Goal: Task Accomplishment & Management: Complete application form

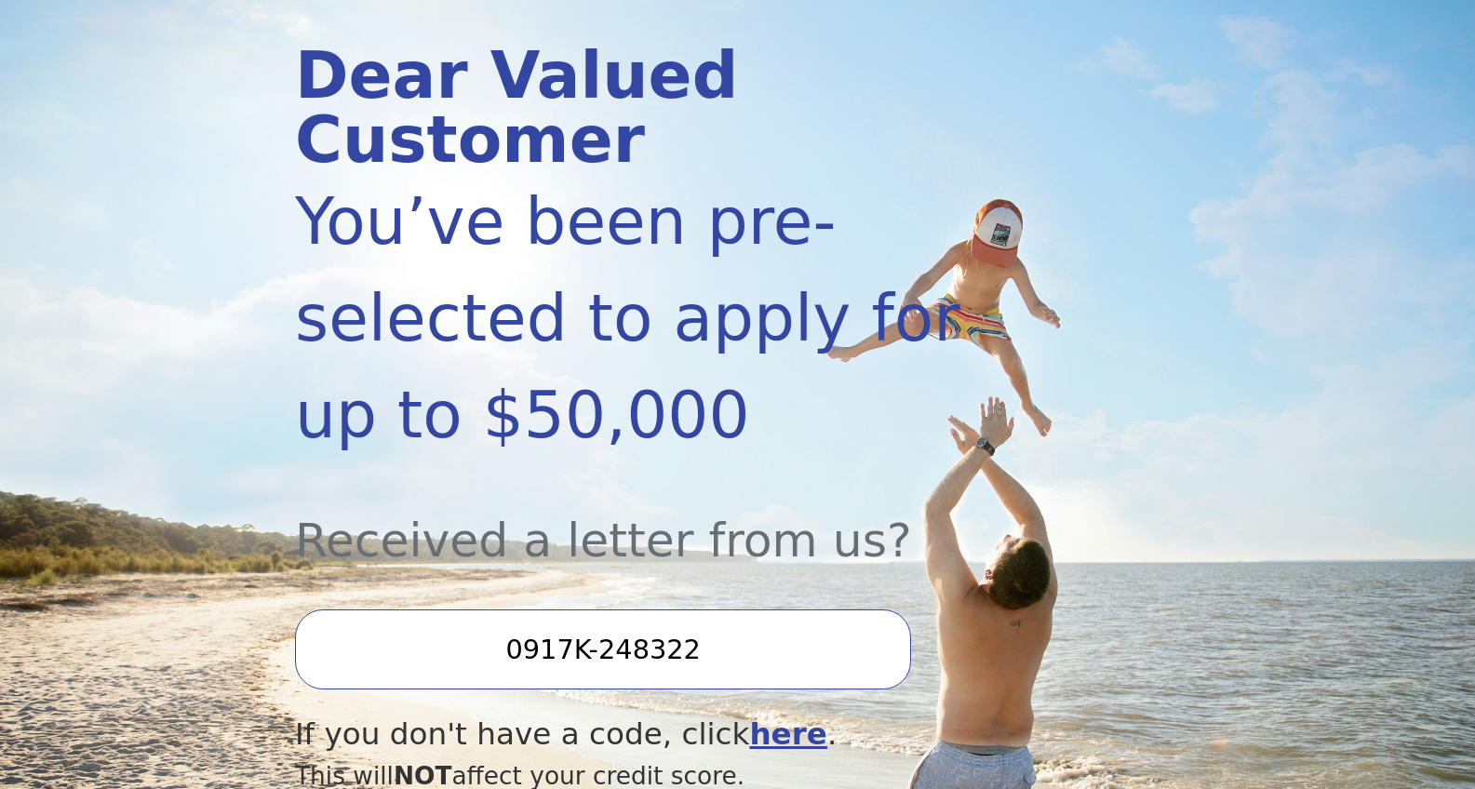
scroll to position [342, 0]
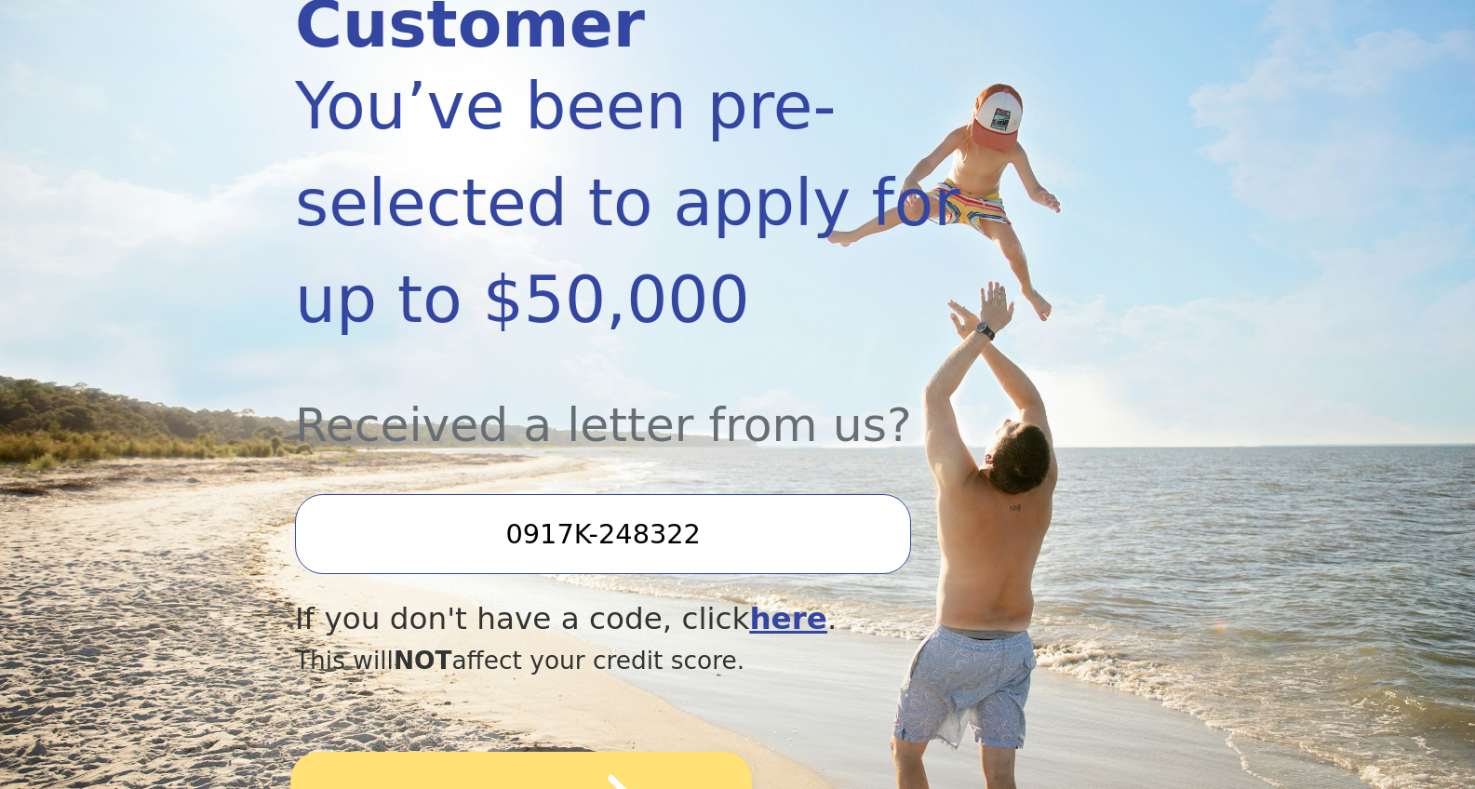
click at [517, 752] on button "SUBMIT" at bounding box center [521, 804] width 462 height 104
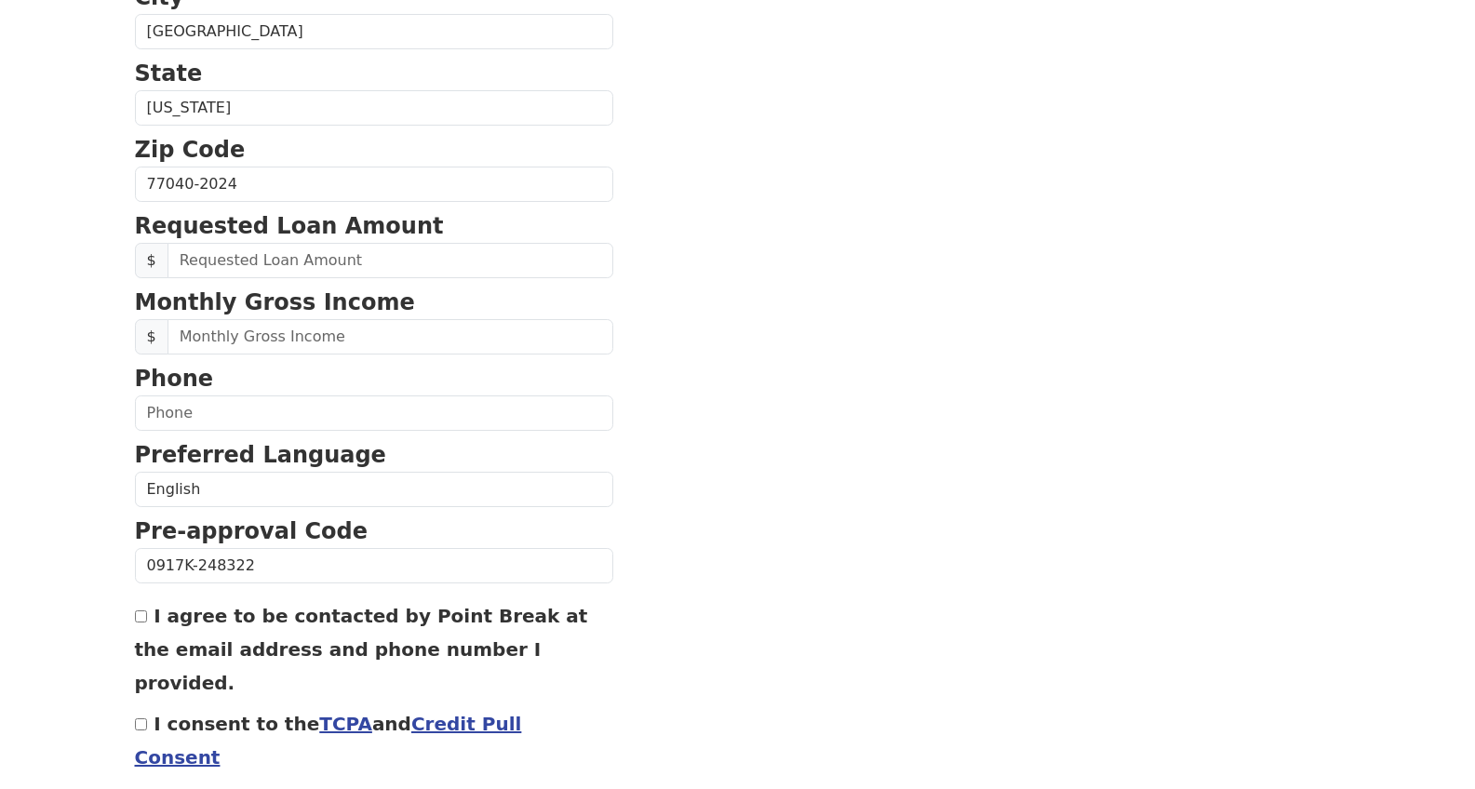
scroll to position [660, 0]
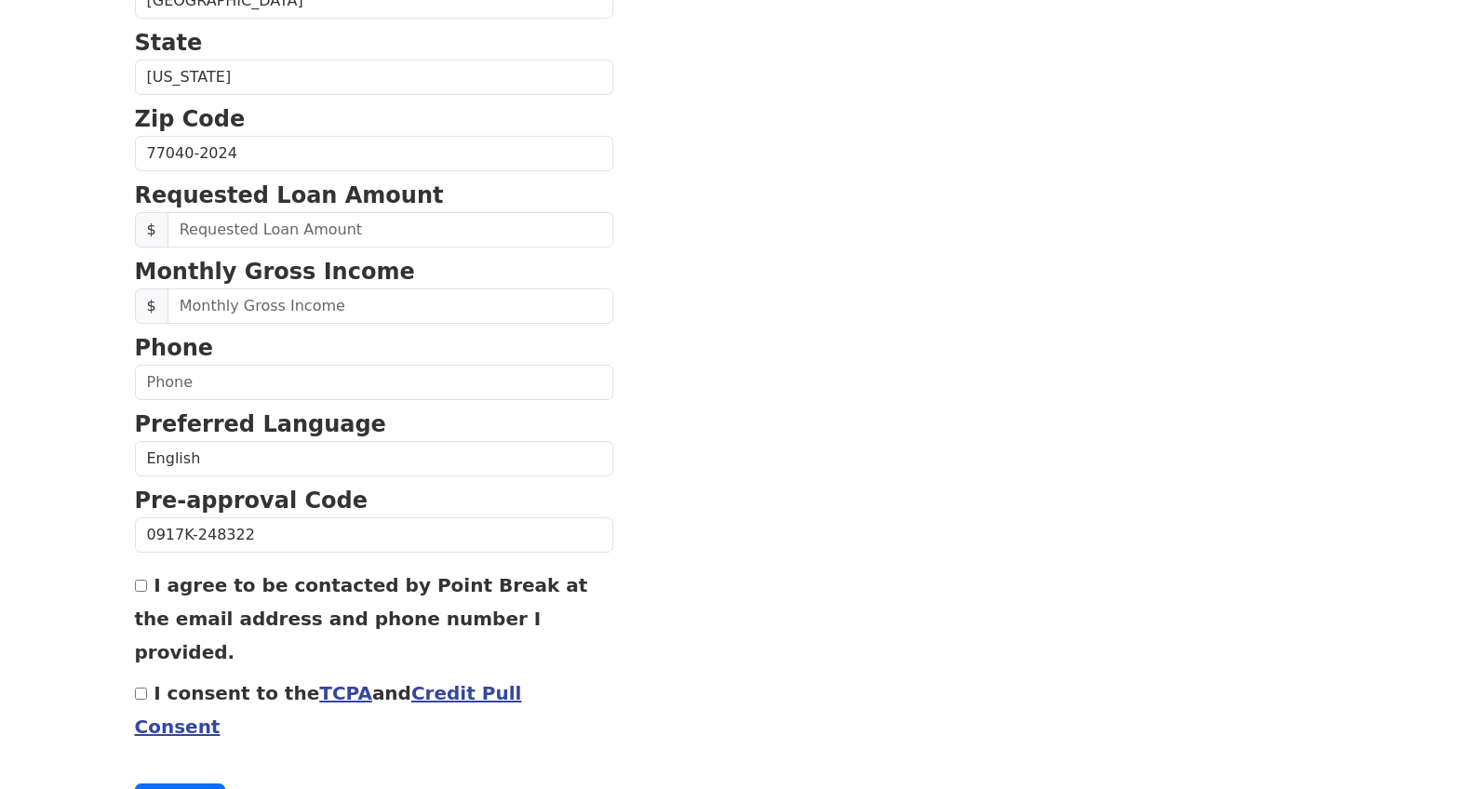
click at [457, 682] on link "Credit Pull Consent" at bounding box center [328, 710] width 387 height 56
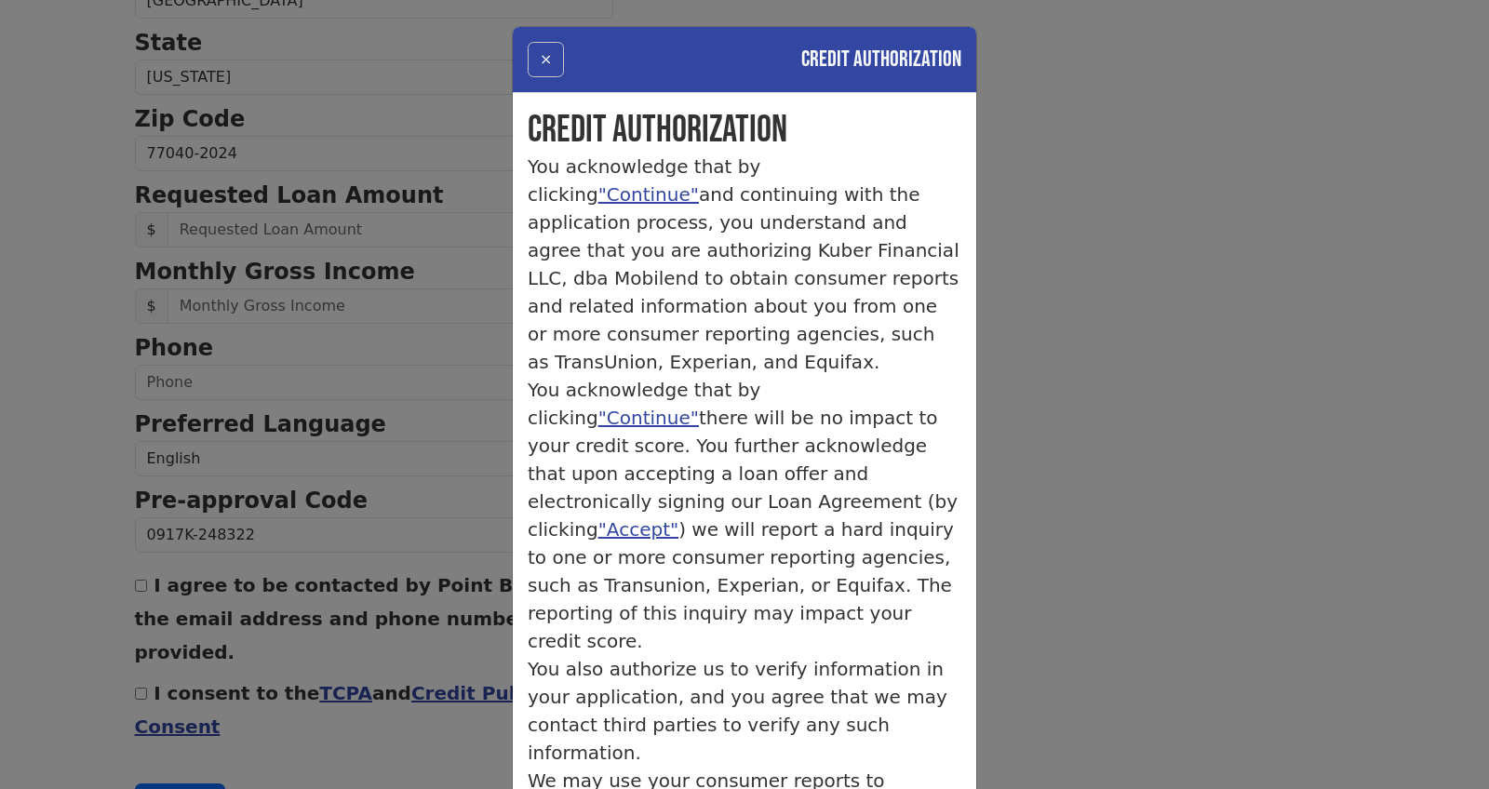
click at [536, 60] on button "×" at bounding box center [546, 59] width 36 height 35
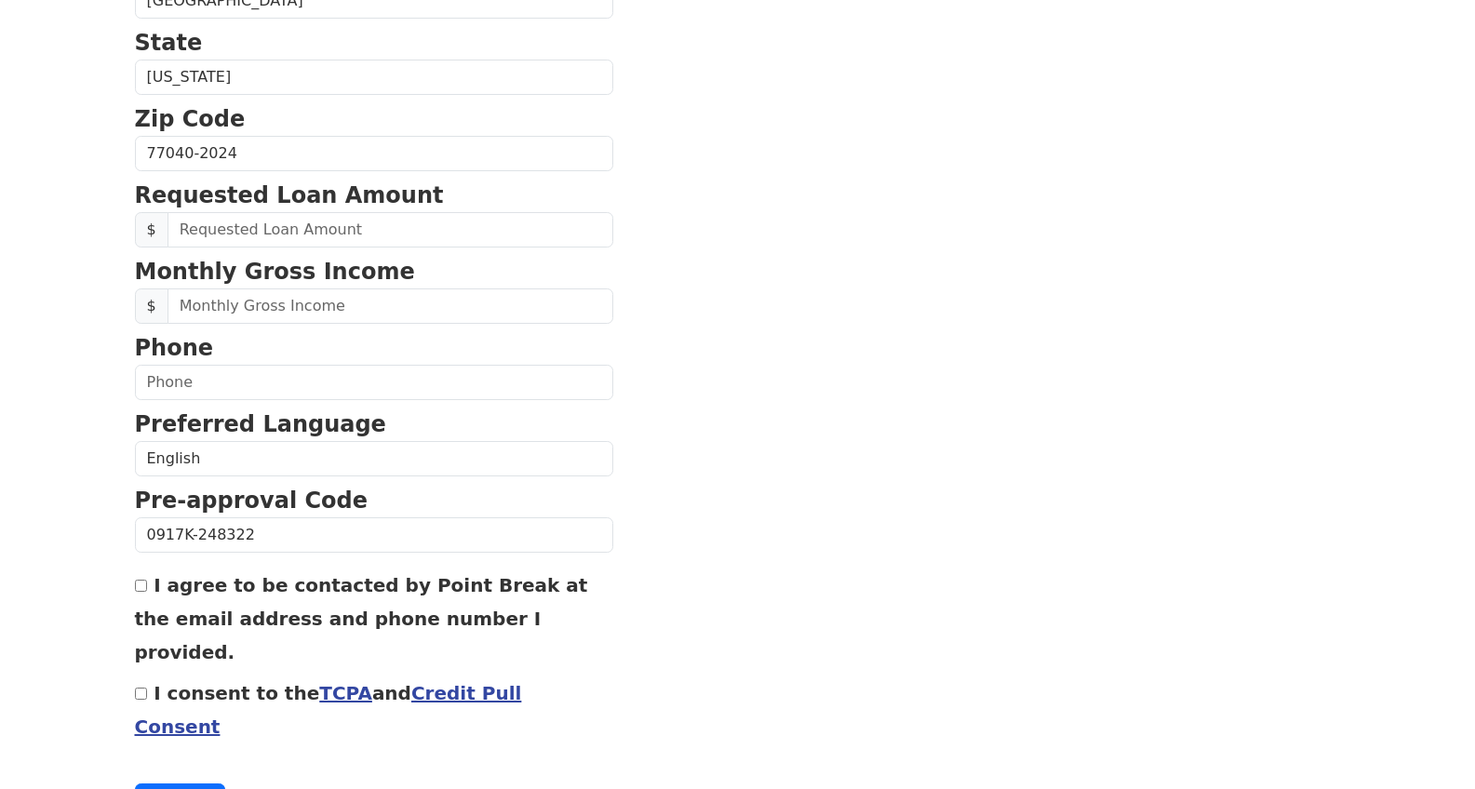
click at [319, 682] on link "TCPA" at bounding box center [345, 693] width 53 height 22
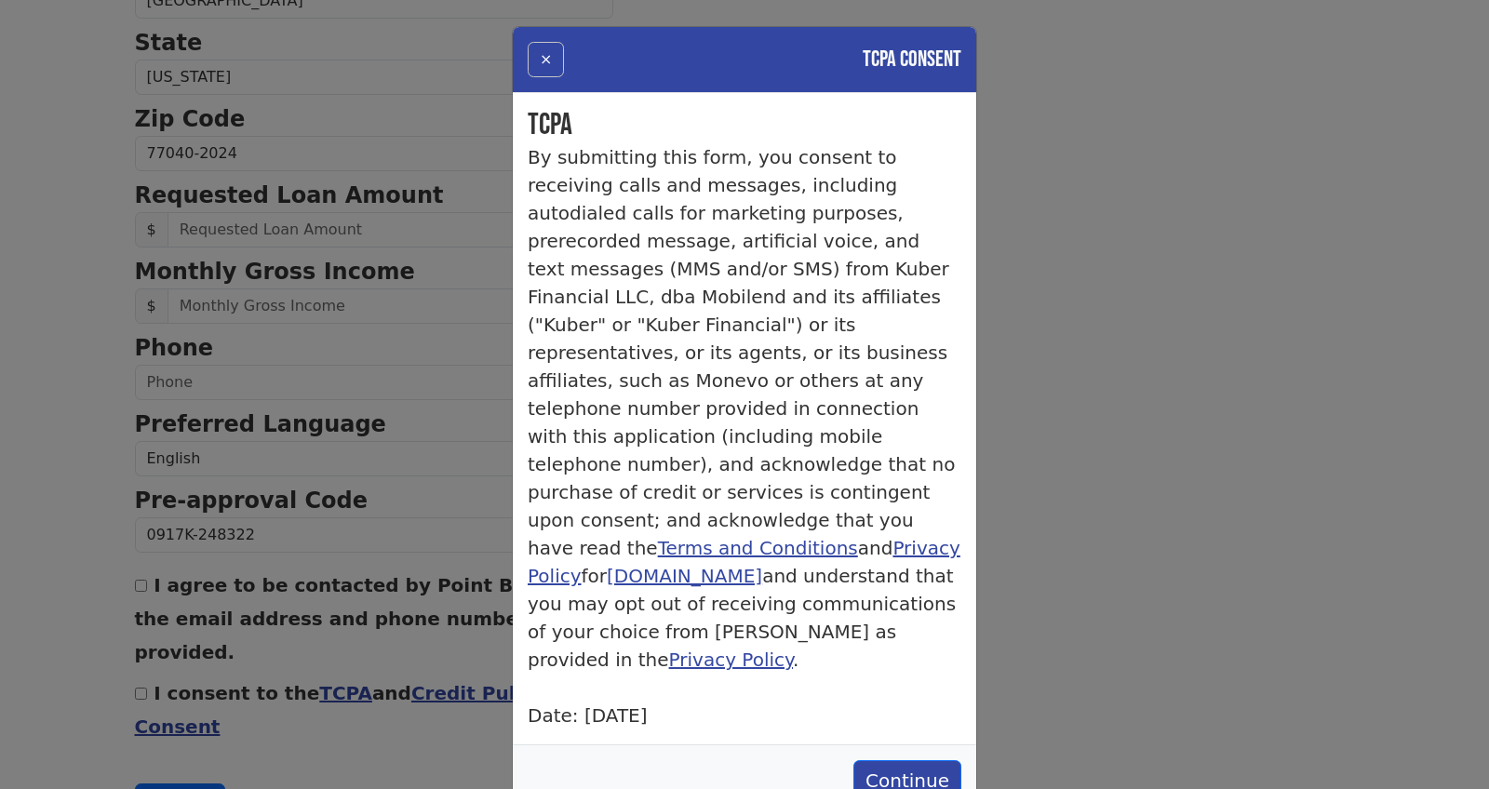
click at [545, 60] on button "×" at bounding box center [546, 59] width 36 height 35
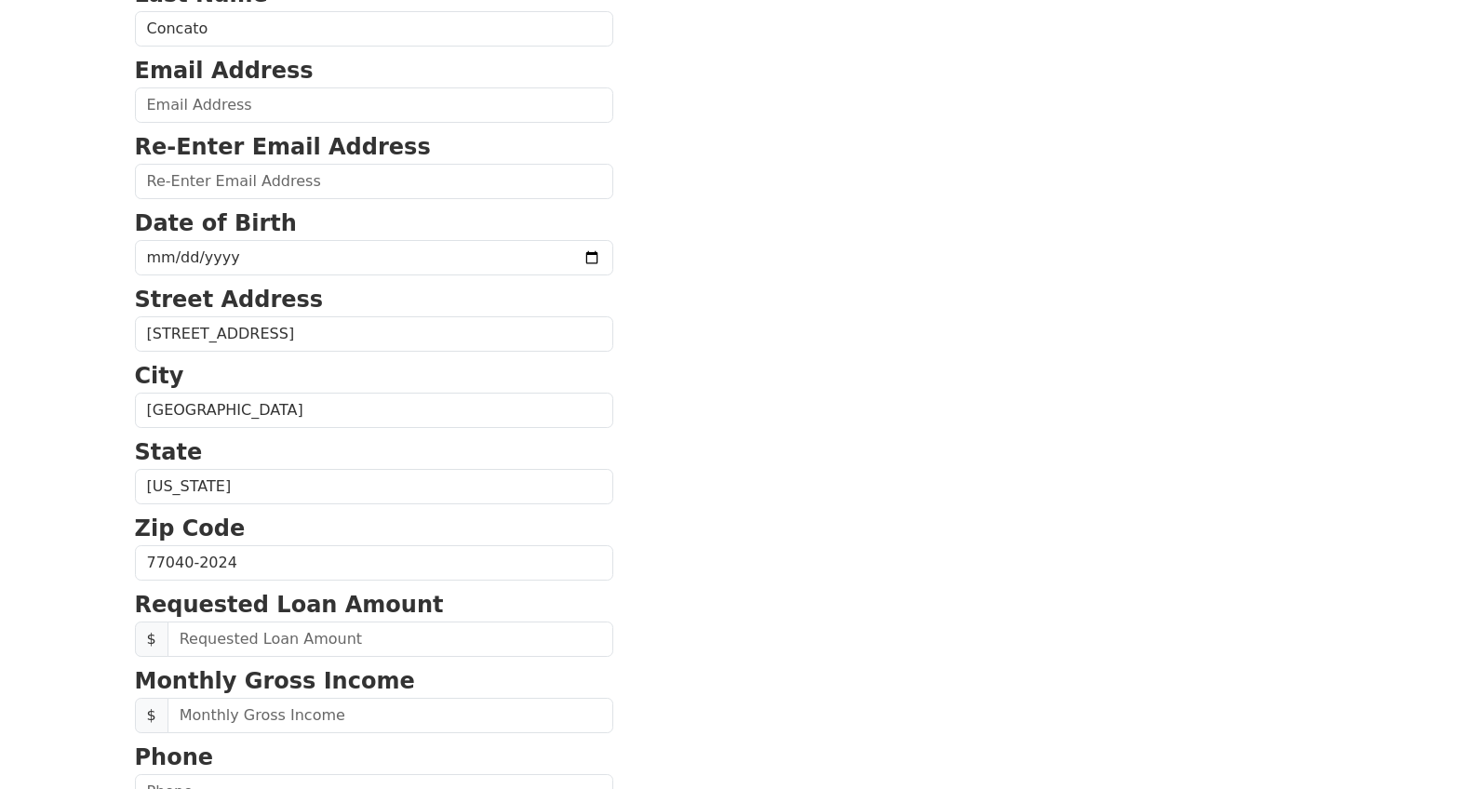
scroll to position [78, 0]
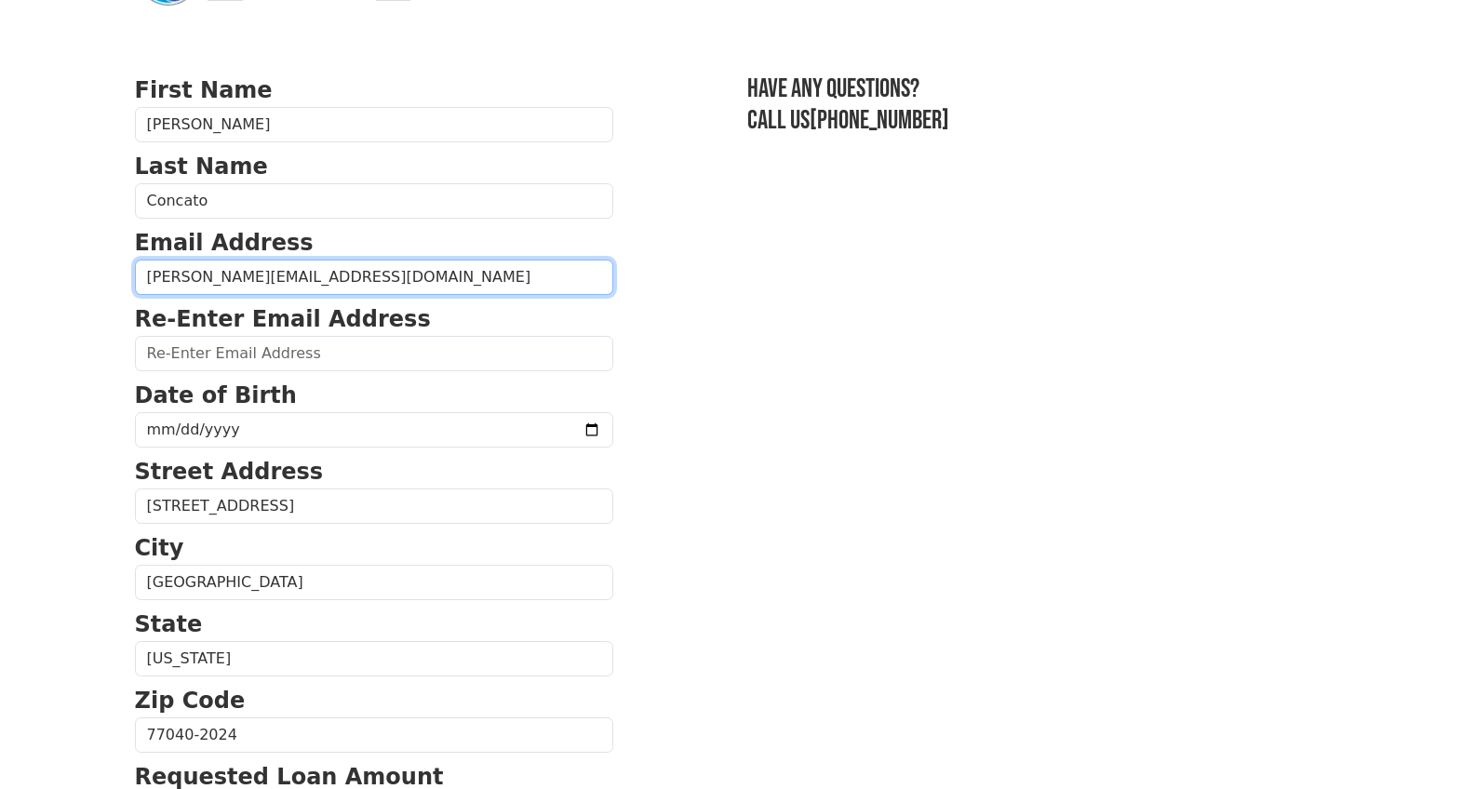
type input "nicolas@baremug.com"
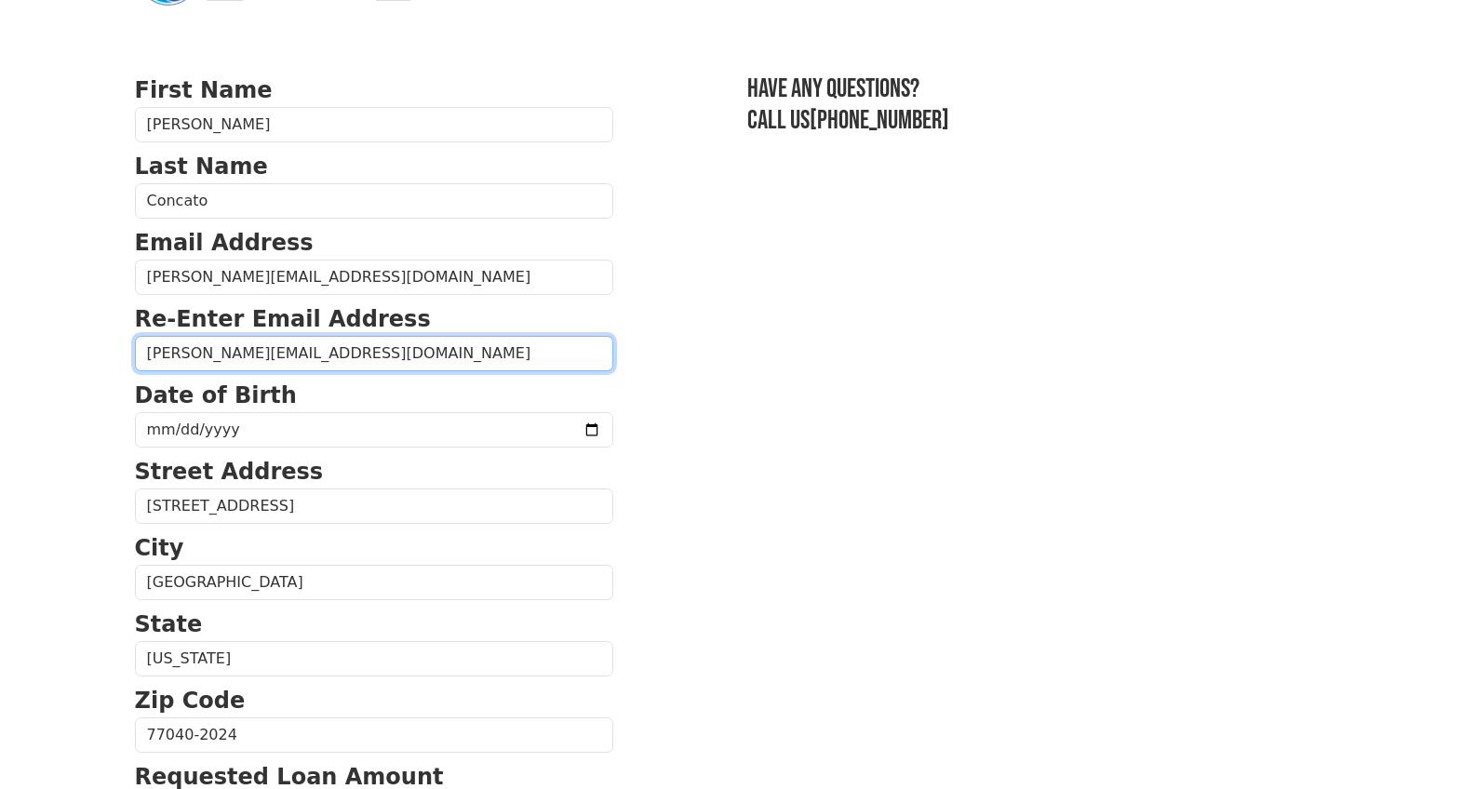
type input "nicolas@baremug.com"
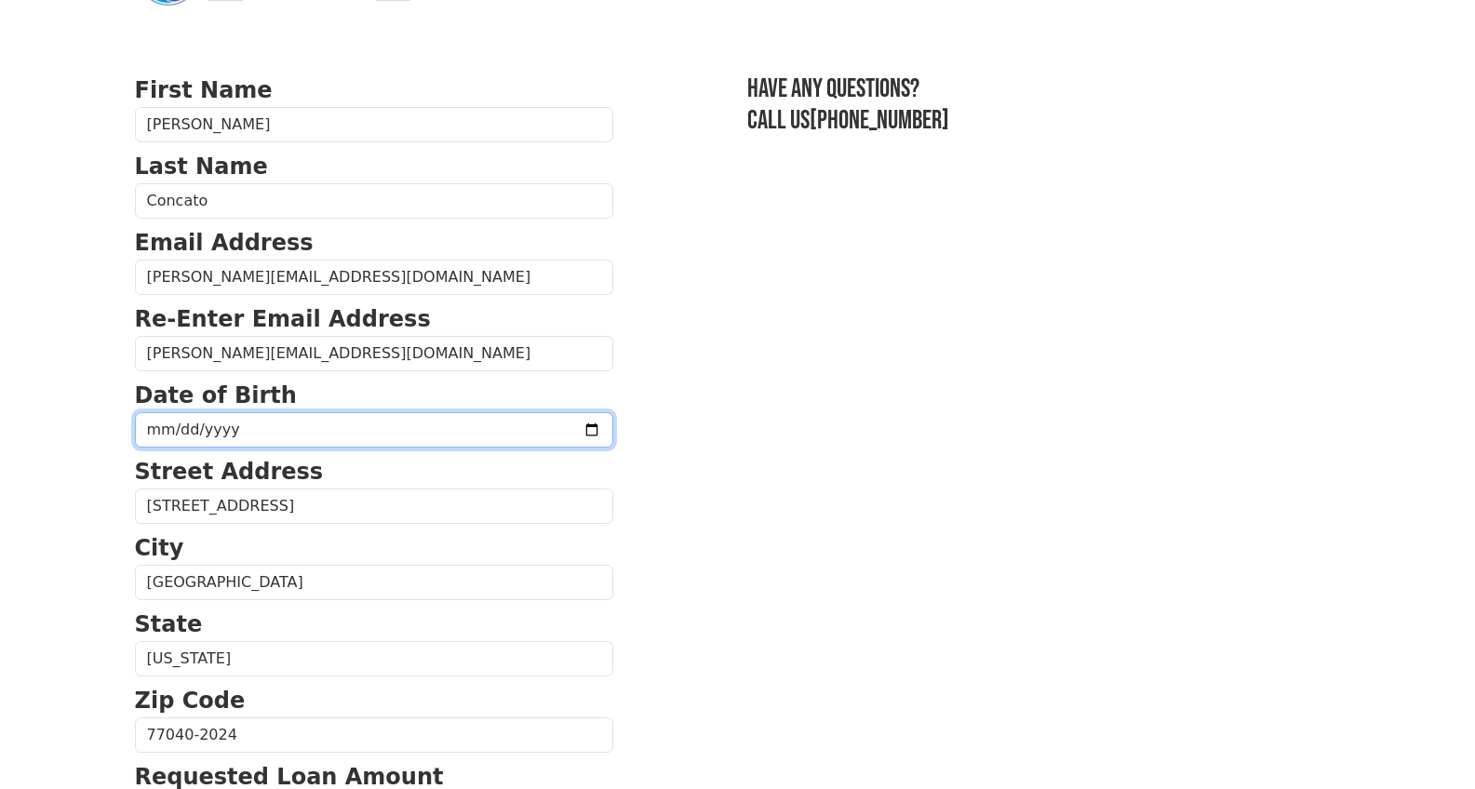
click at [194, 427] on input "date" at bounding box center [374, 429] width 478 height 35
click at [226, 430] on input "date" at bounding box center [374, 429] width 478 height 35
click at [175, 429] on input "date" at bounding box center [374, 429] width 478 height 35
drag, startPoint x: 208, startPoint y: 422, endPoint x: 235, endPoint y: 435, distance: 30.8
click at [208, 422] on input "date" at bounding box center [374, 429] width 478 height 35
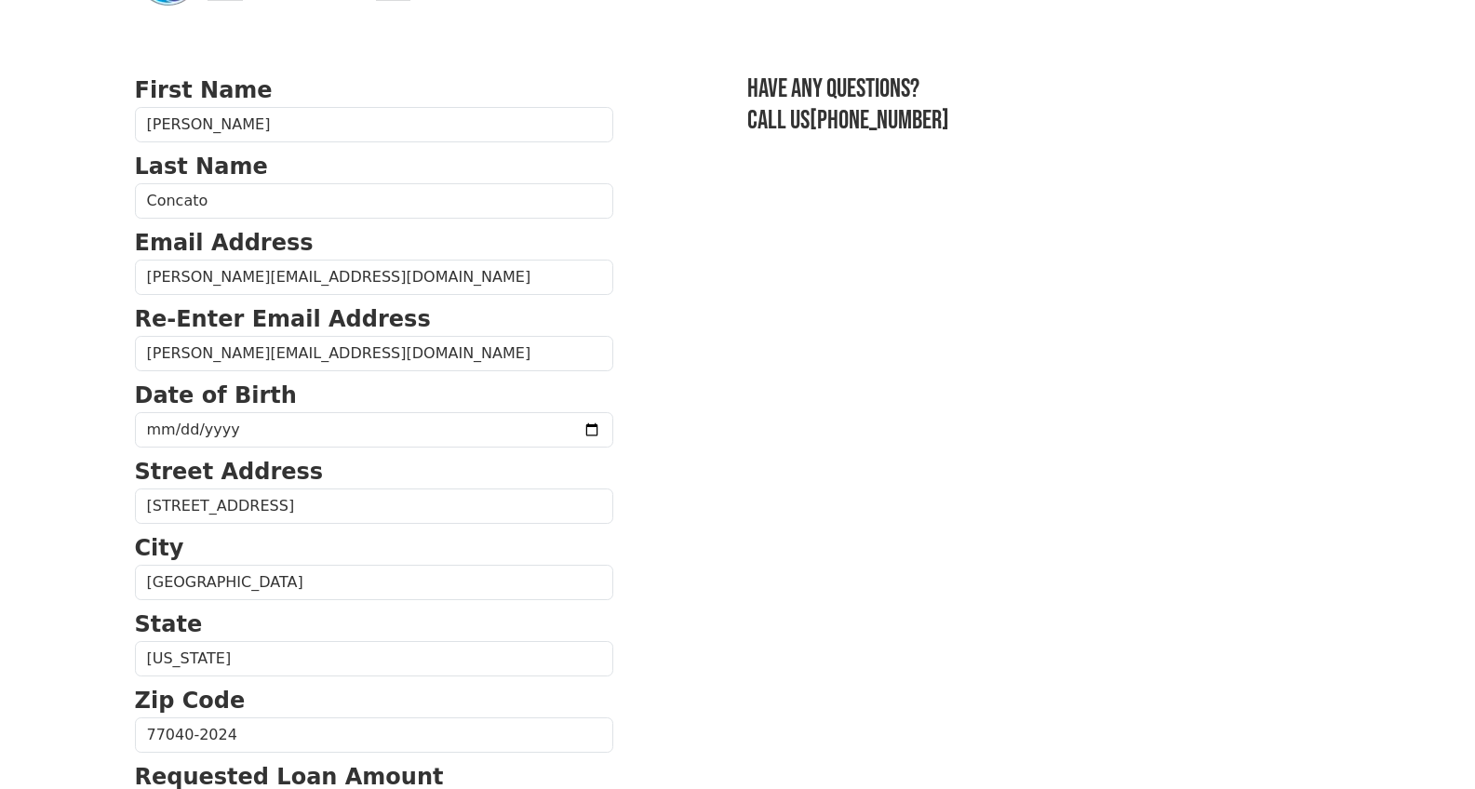
click at [610, 524] on section "First Name Nicola Last Name Concato Email Address nicolas@baremug.com Re-Enter …" at bounding box center [738, 737] width 1206 height 1327
click at [714, 505] on section "First Name Nicola Last Name Concato Email Address nicolas@baremug.com Re-Enter …" at bounding box center [738, 737] width 1206 height 1327
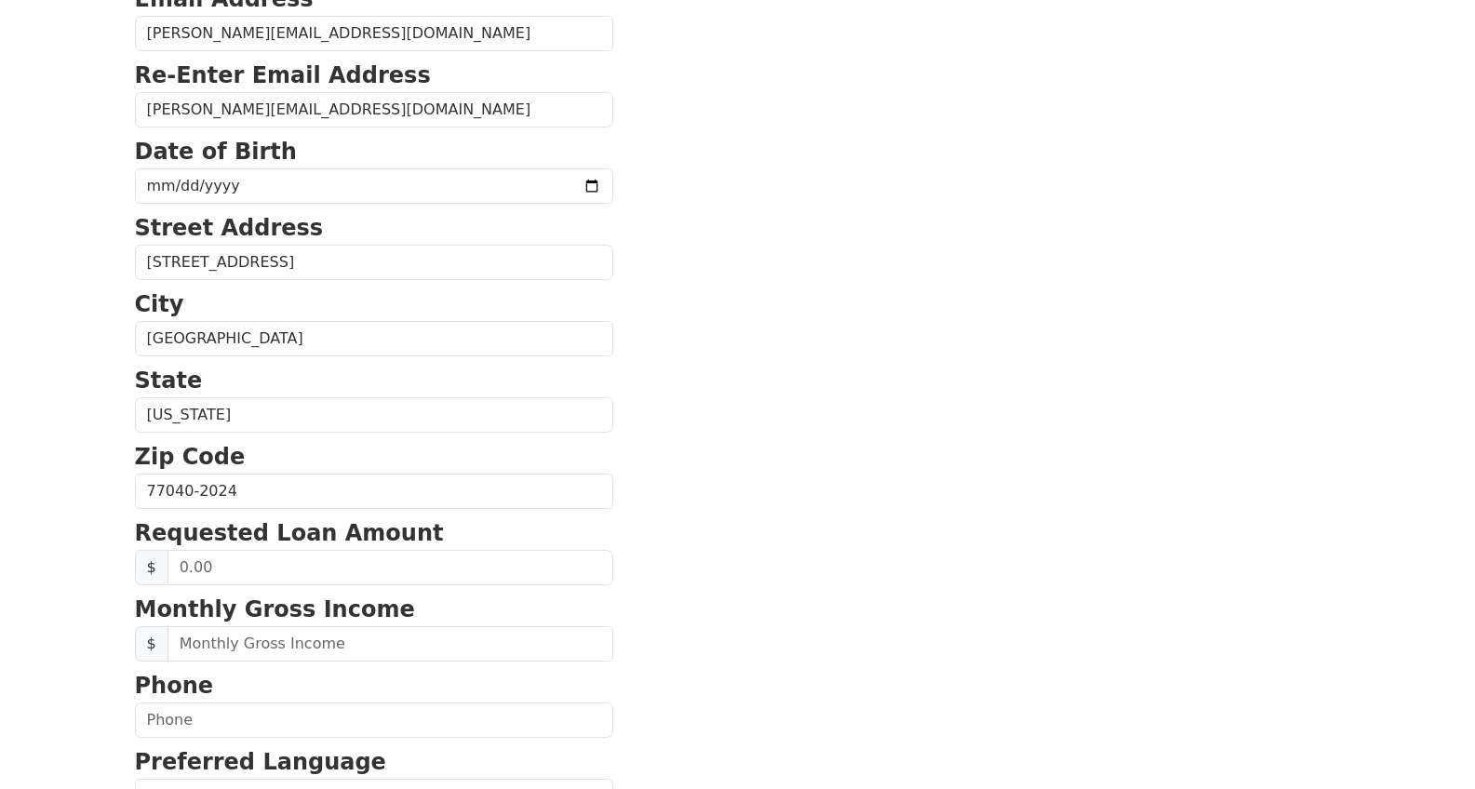
scroll to position [350, 0]
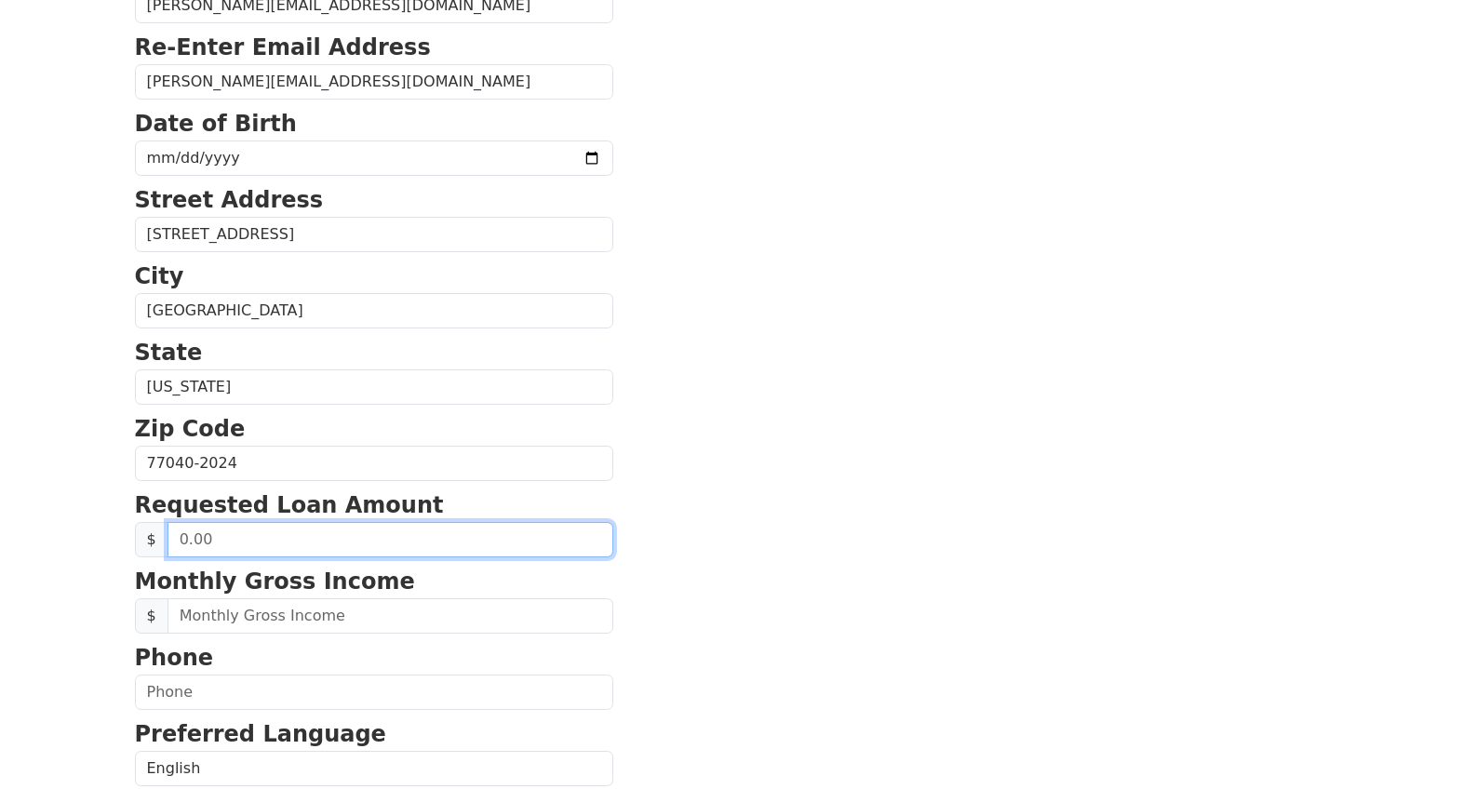
click at [210, 543] on input "text" at bounding box center [391, 539] width 446 height 35
drag, startPoint x: 221, startPoint y: 540, endPoint x: 173, endPoint y: 536, distance: 48.5
click at [174, 535] on input "text" at bounding box center [391, 539] width 446 height 35
type input "15,000.00"
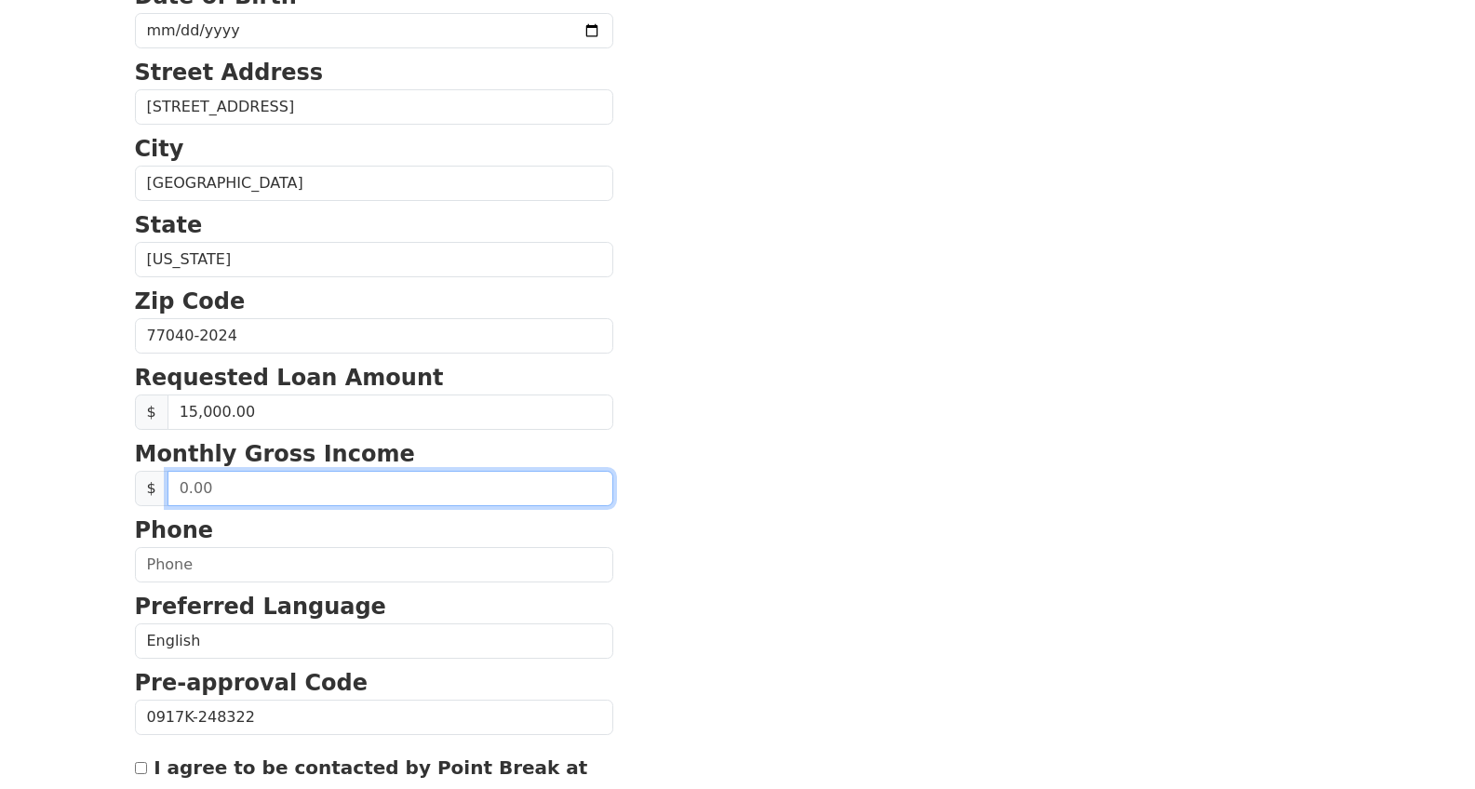
click at [328, 492] on input "text" at bounding box center [391, 488] width 446 height 35
drag, startPoint x: 230, startPoint y: 494, endPoint x: 141, endPoint y: 487, distance: 89.6
click at [141, 487] on div "$" at bounding box center [374, 488] width 478 height 35
type input "185,000.00"
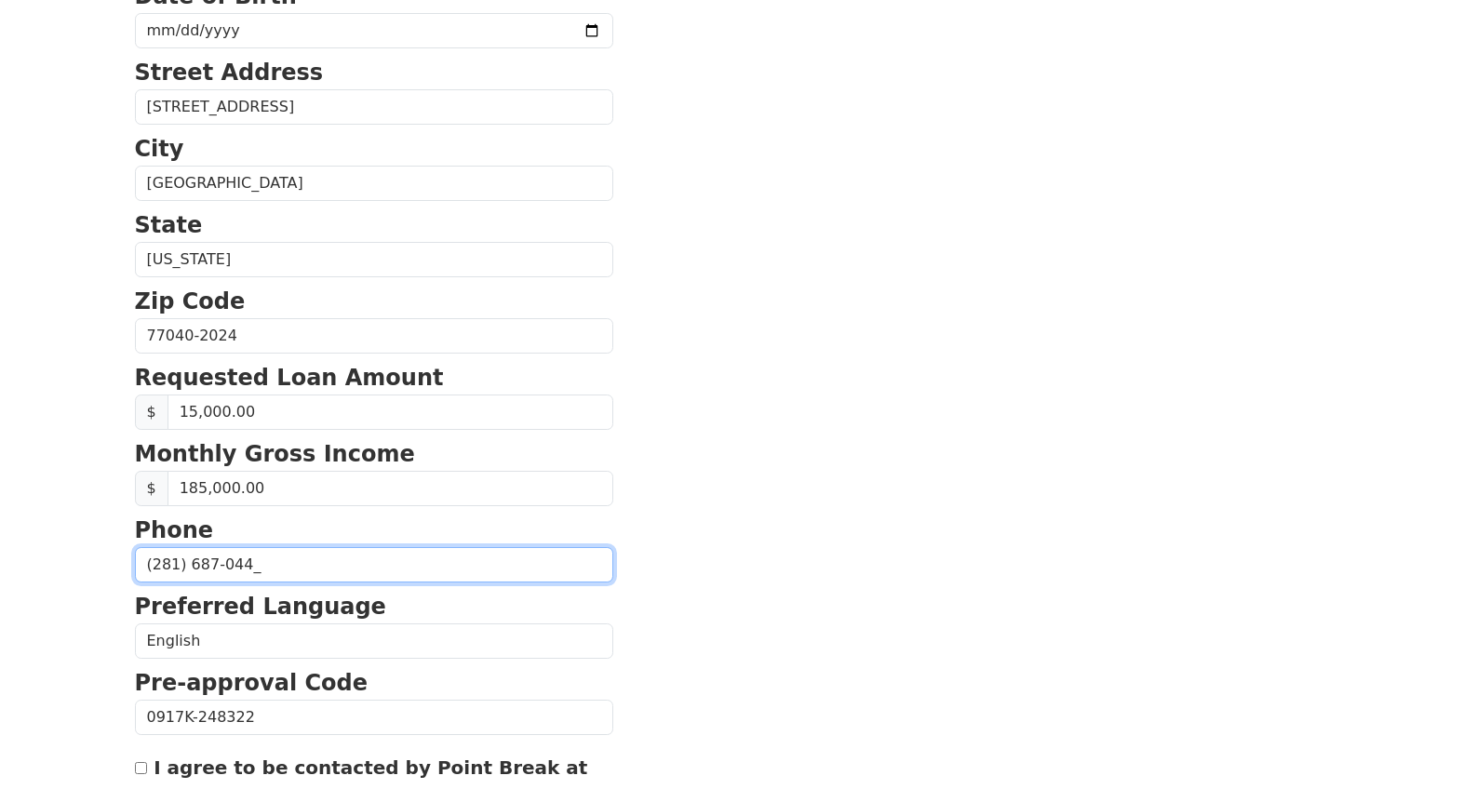
type input "(281) 687-0440"
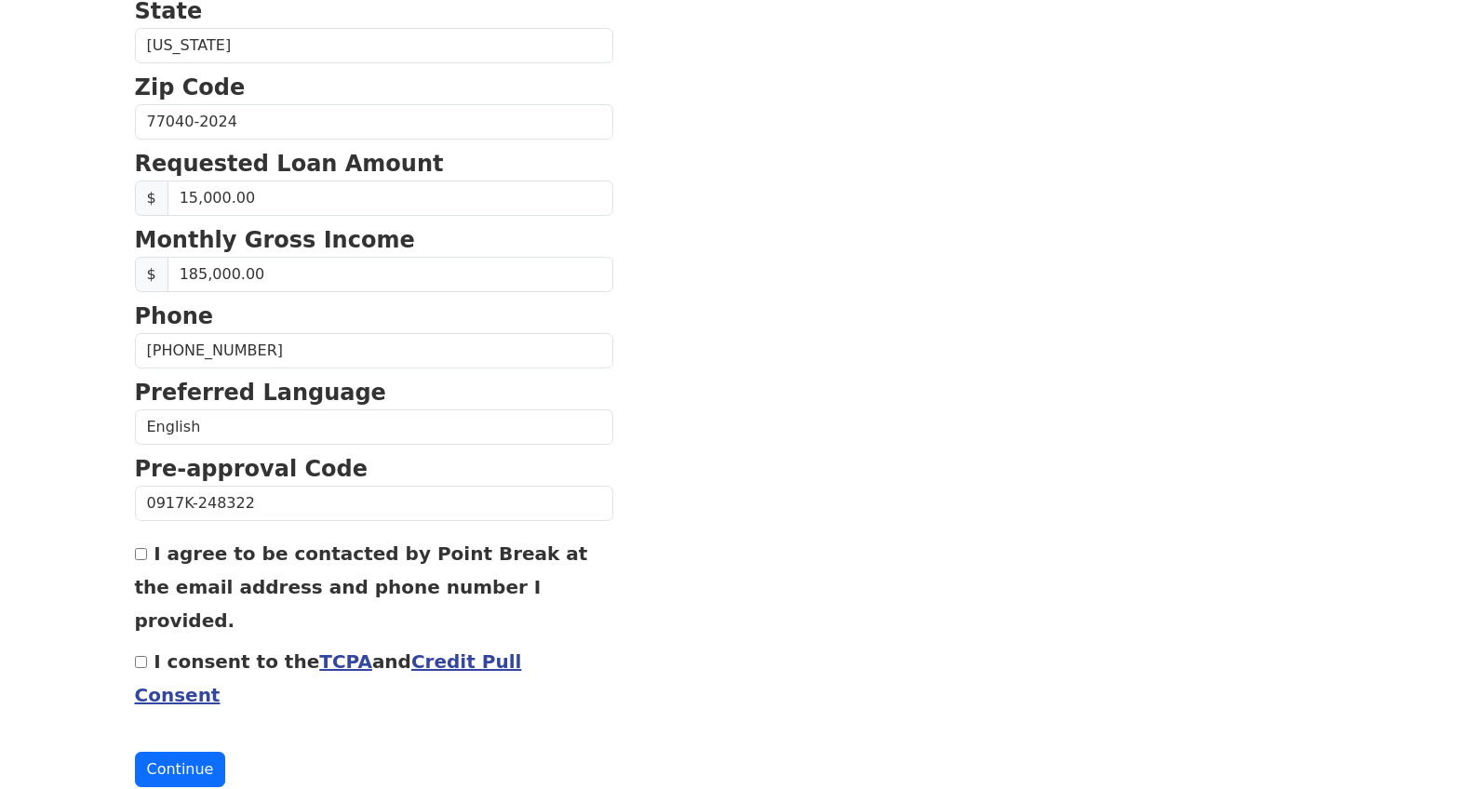
click at [141, 557] on input "I agree to be contacted by Point Break at the email address and phone number I …" at bounding box center [141, 554] width 12 height 12
checkbox input "true"
click at [141, 656] on input "I consent to the TCPA and Credit Pull Consent" at bounding box center [141, 662] width 12 height 12
checkbox input "true"
click at [187, 752] on button "Continue" at bounding box center [180, 769] width 91 height 35
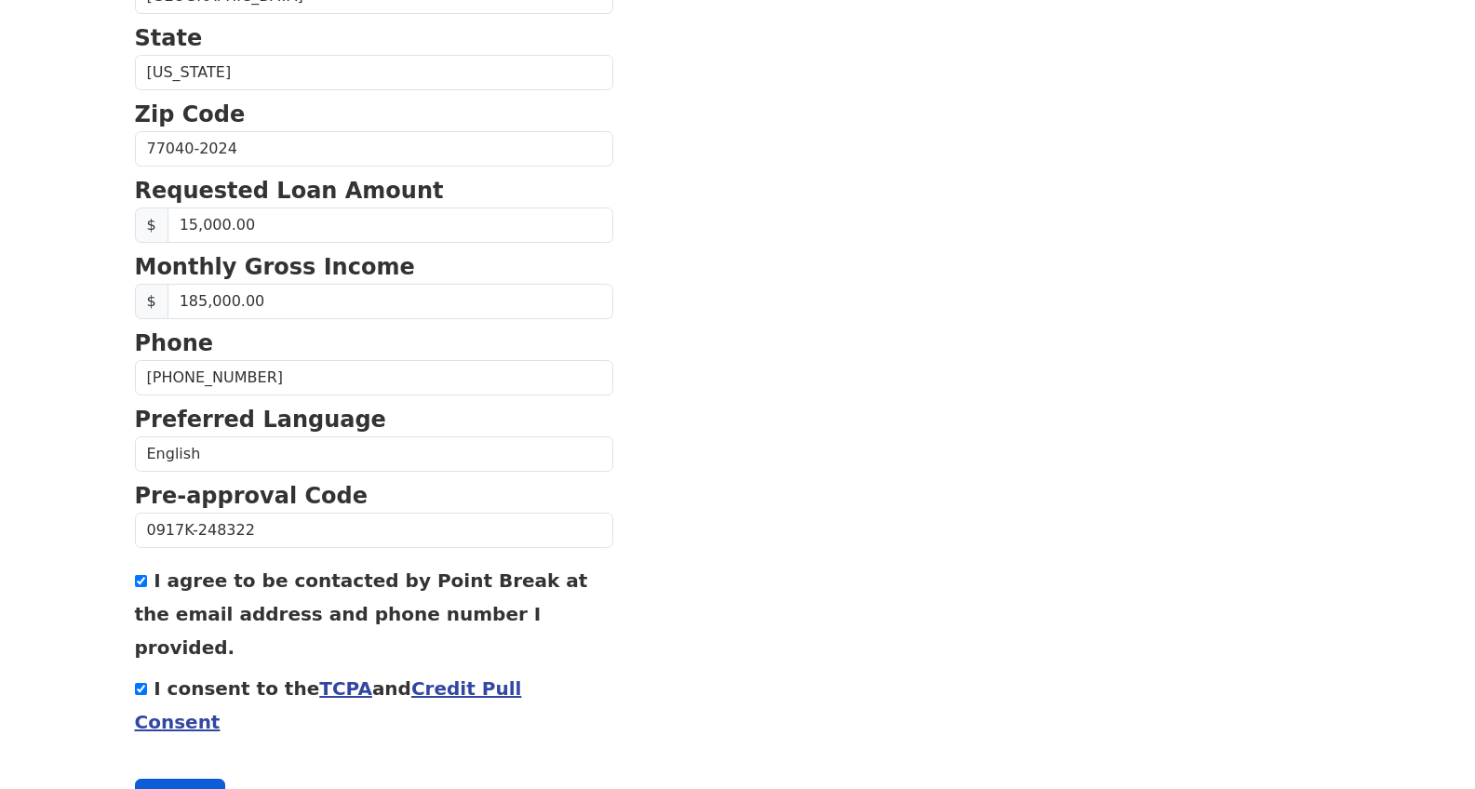
click at [185, 779] on button "Continue" at bounding box center [180, 796] width 91 height 35
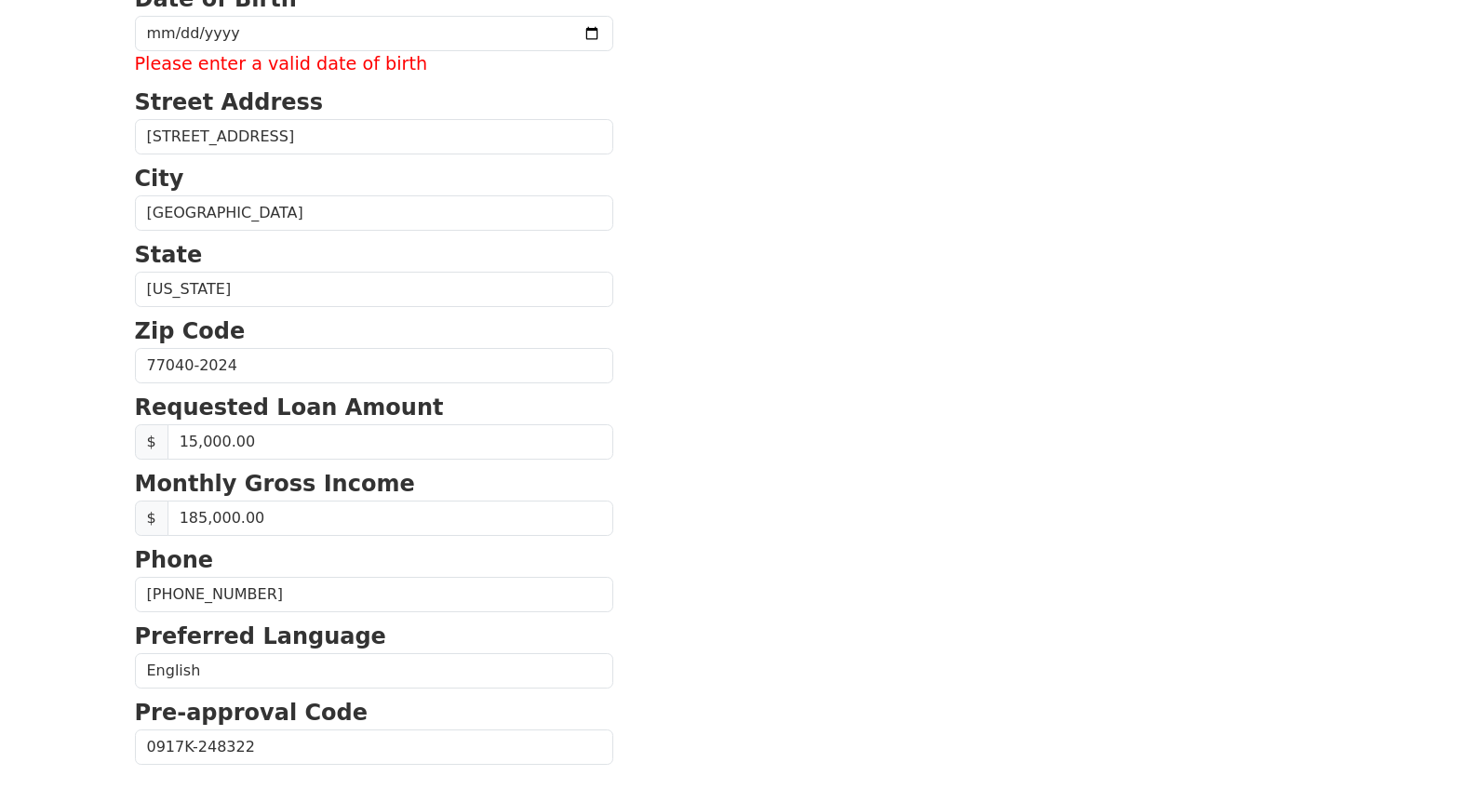
scroll to position [145, 0]
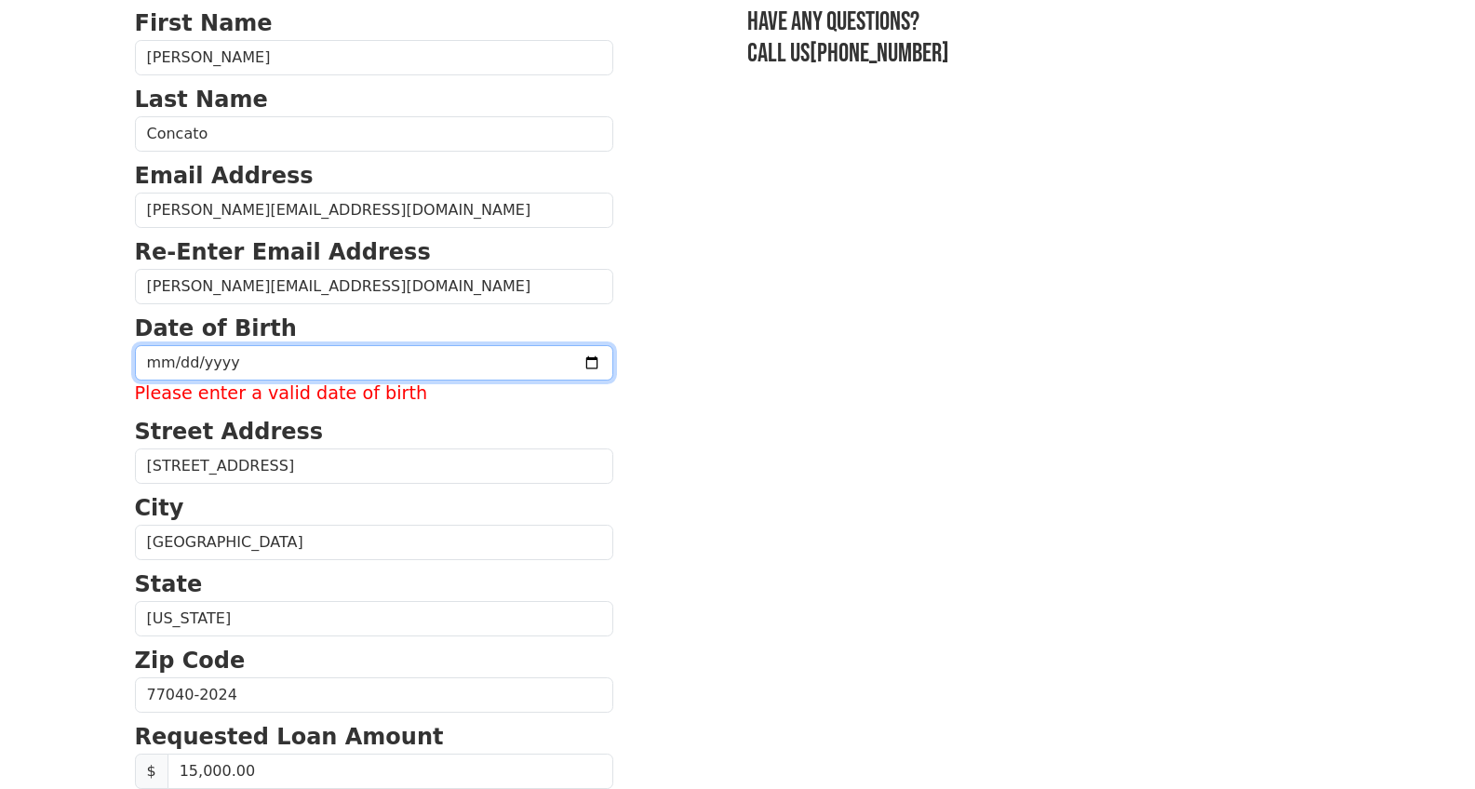
click at [162, 361] on input "date" at bounding box center [374, 362] width 478 height 35
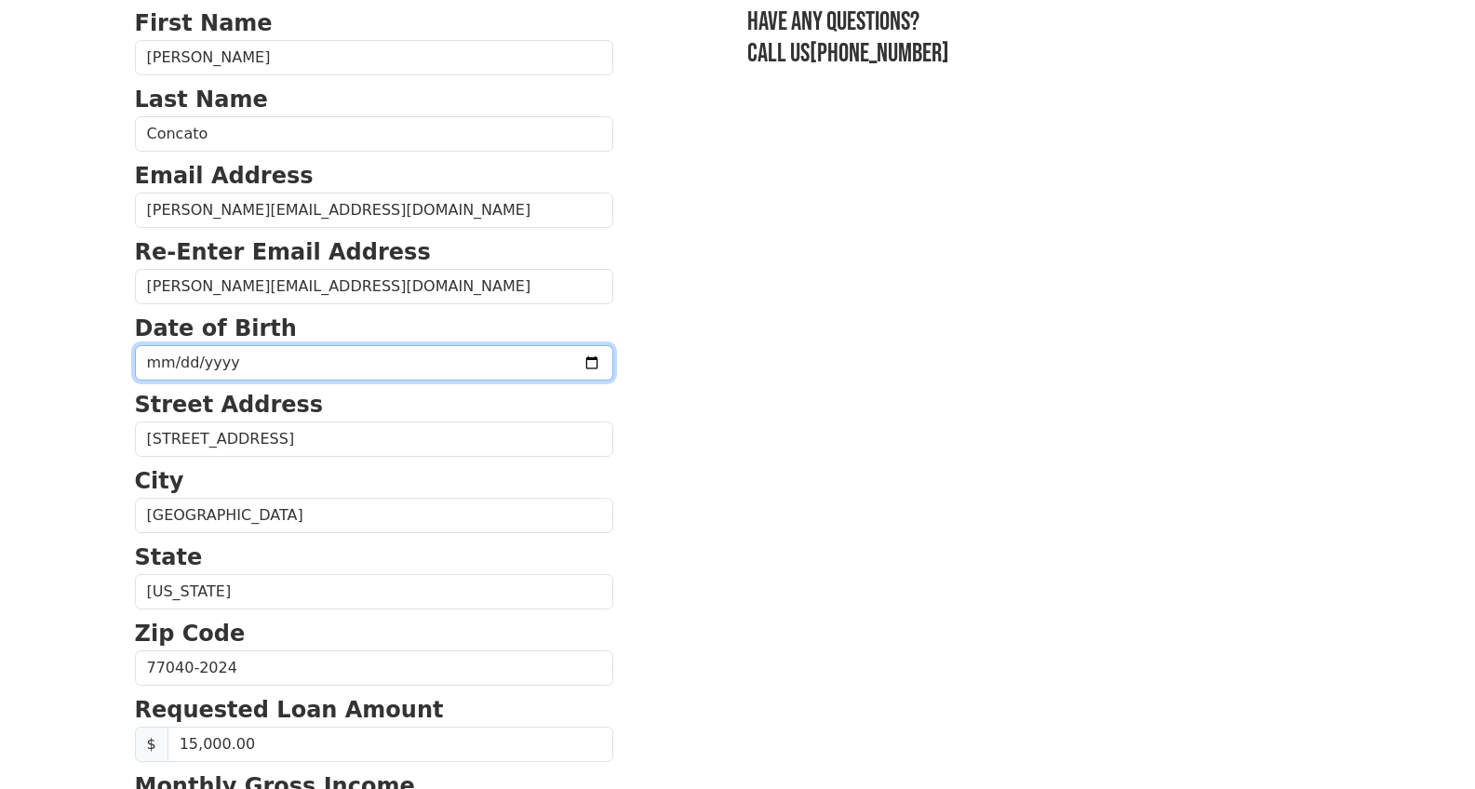
type input "1961-10-25"
click at [861, 508] on section "First Name Nicola Last Name Concato Email Address nicolas@baremug.com Re-Enter …" at bounding box center [738, 670] width 1206 height 1327
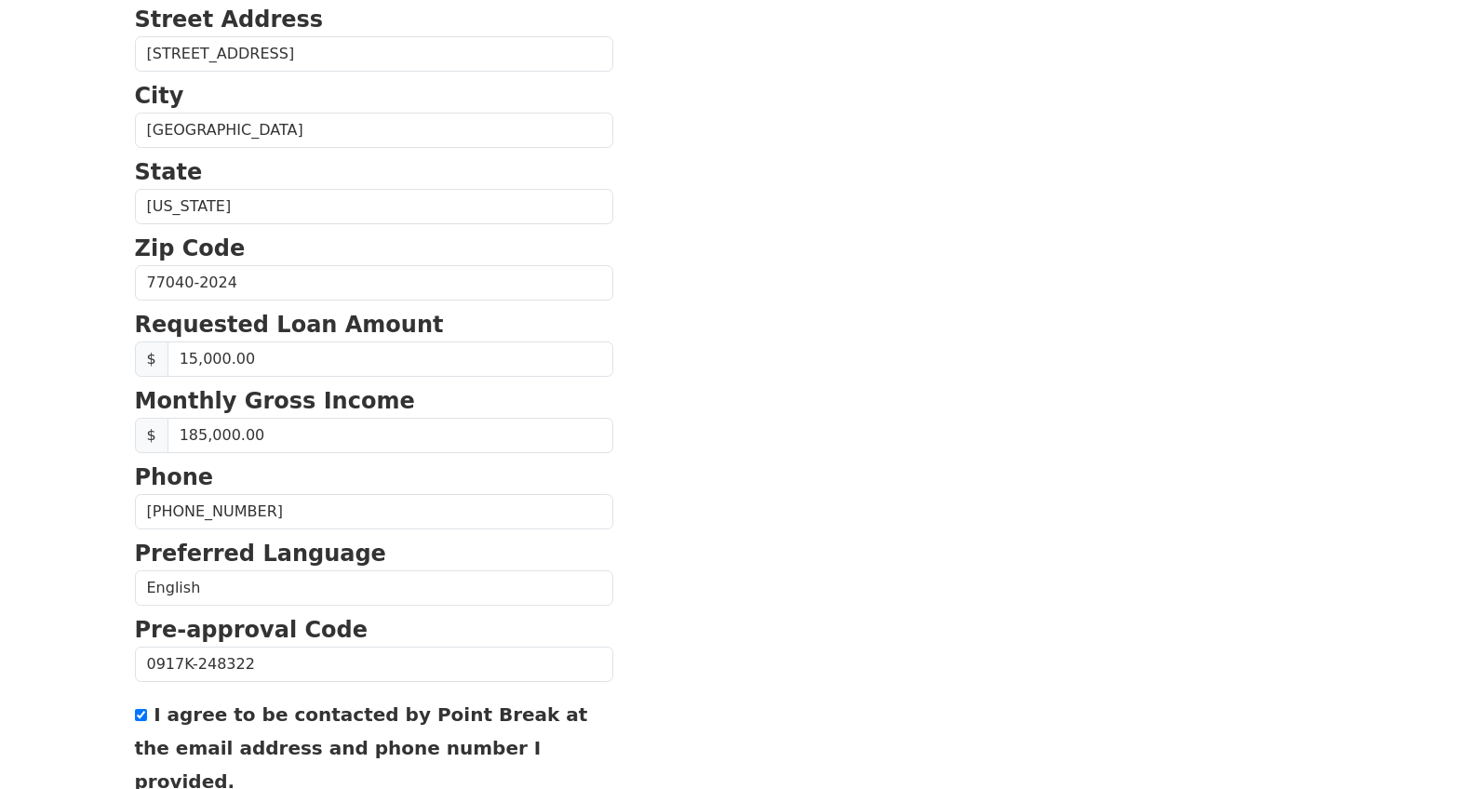
scroll to position [691, 0]
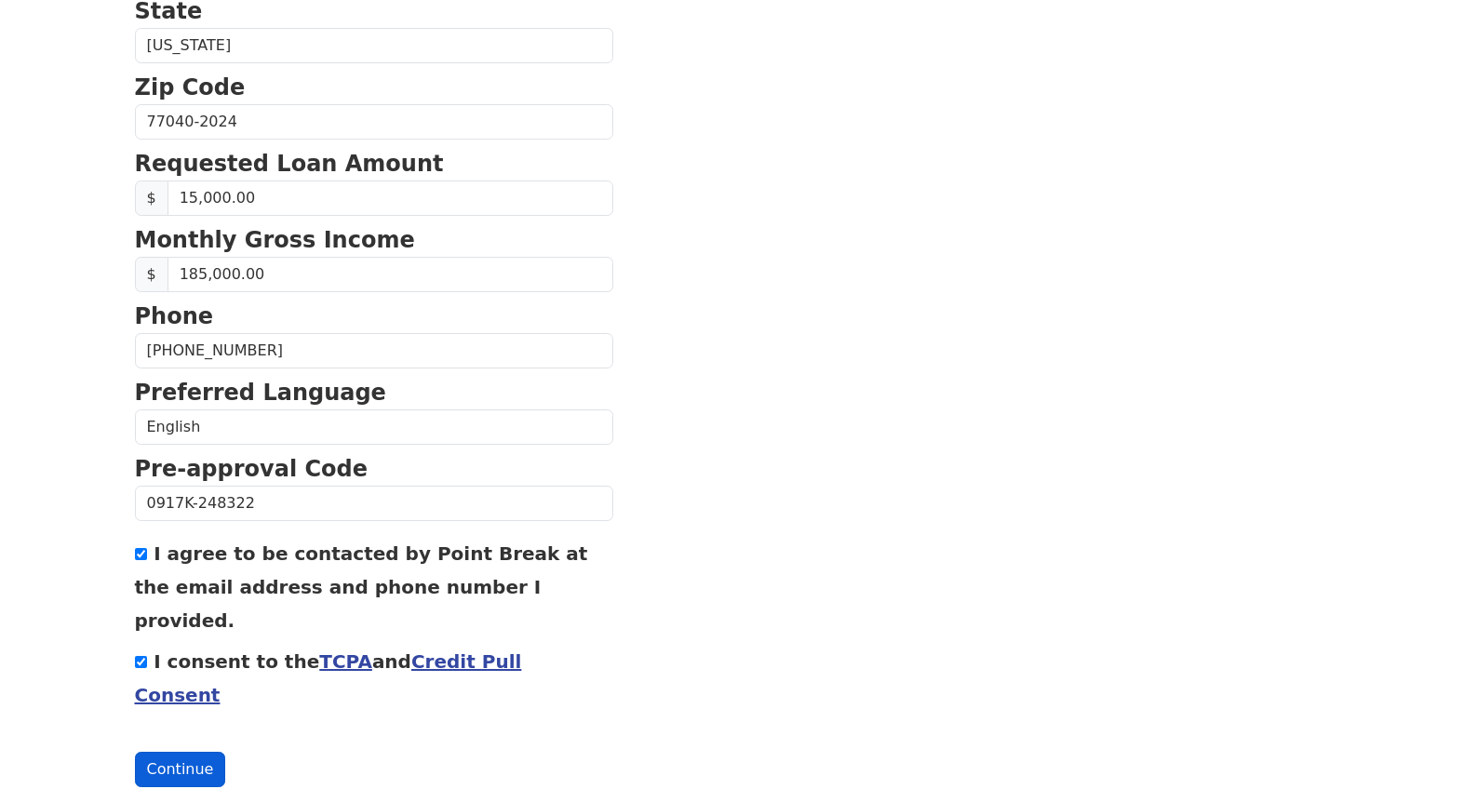
click at [196, 752] on button "Continue" at bounding box center [180, 769] width 91 height 35
